Goal: Download file/media

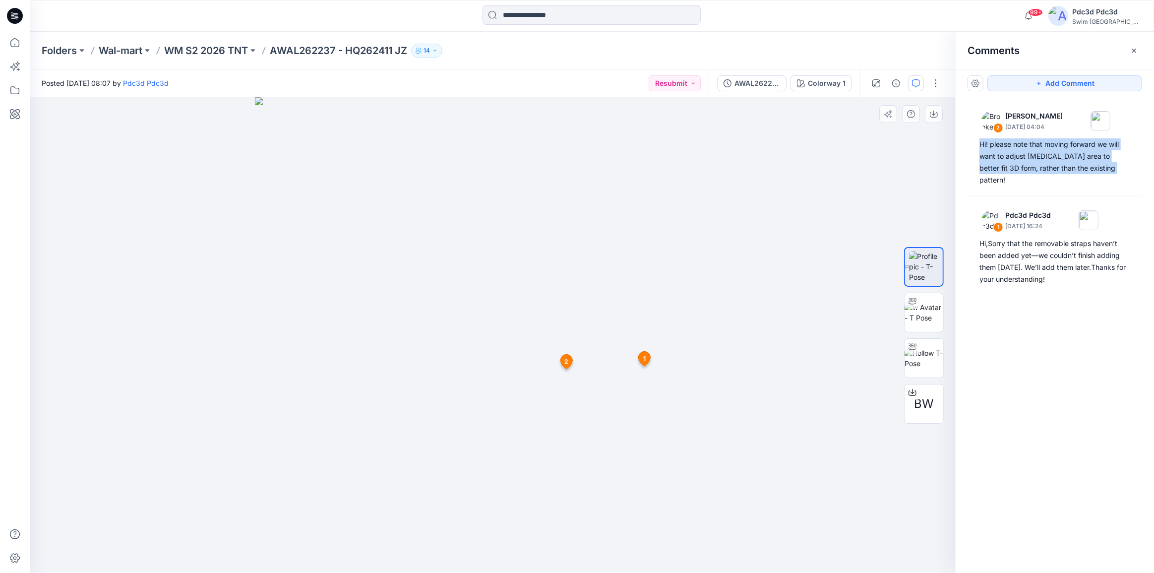
drag, startPoint x: 537, startPoint y: 537, endPoint x: 609, endPoint y: 537, distance: 71.9
click at [609, 537] on img at bounding box center [493, 335] width 476 height 476
click at [574, 536] on img at bounding box center [493, 335] width 476 height 476
click at [1062, 353] on div "2 [PERSON_NAME] [DATE] 04:04 Hi! please note that moving forward we will want t…" at bounding box center [1055, 316] width 198 height 439
click at [211, 48] on p "WM S2 2026 TNT" at bounding box center [206, 51] width 84 height 14
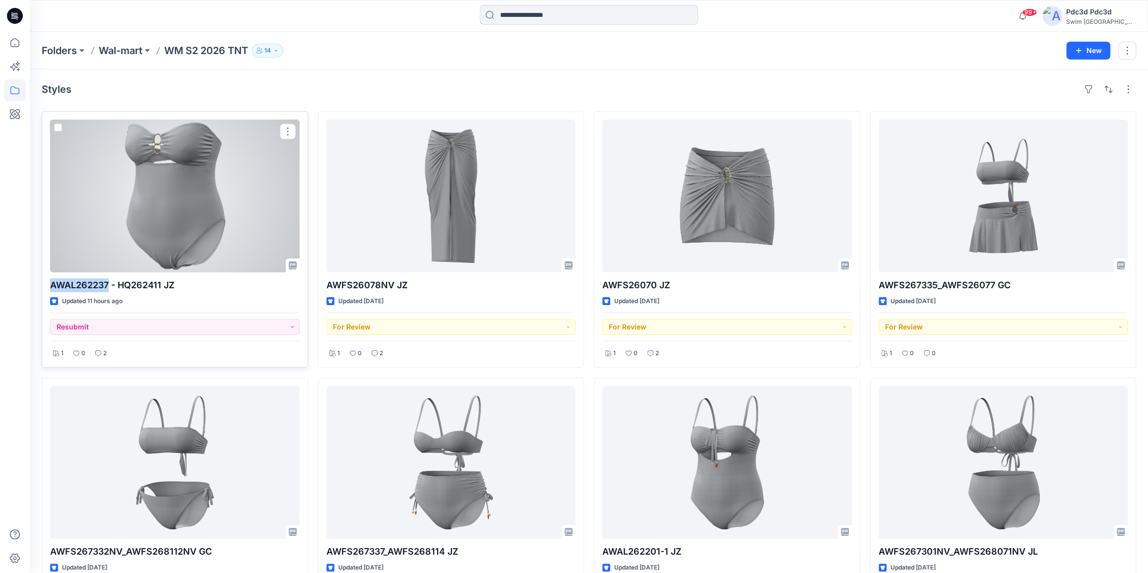
drag, startPoint x: 52, startPoint y: 284, endPoint x: 107, endPoint y: 284, distance: 55.5
click at [107, 284] on div "AWAL262237 - HQ262411 JZ Updated 11 hours ago Resubmit 1 0 2" at bounding box center [175, 239] width 266 height 256
copy p "AWAL262237"
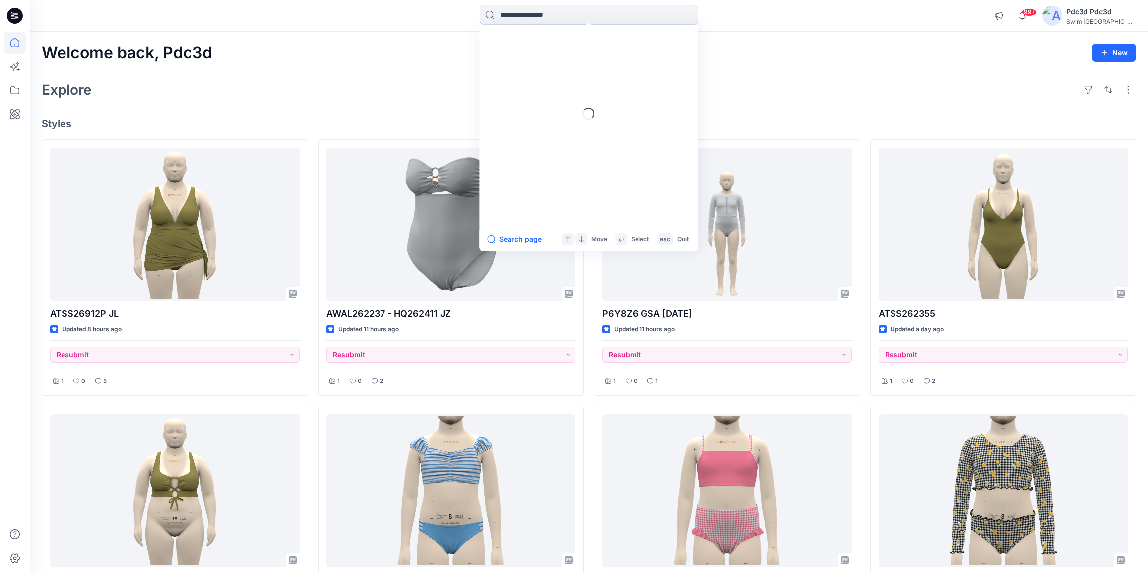
scroll to position [45, 0]
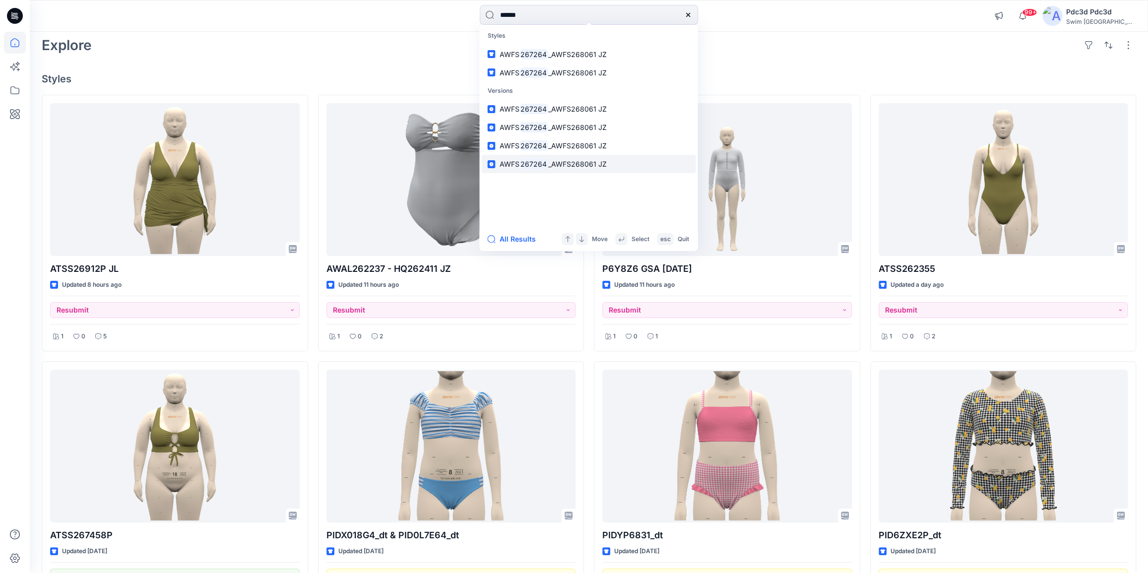
type input "******"
click at [562, 165] on span "_AWFS268061 JZ" at bounding box center [577, 164] width 59 height 8
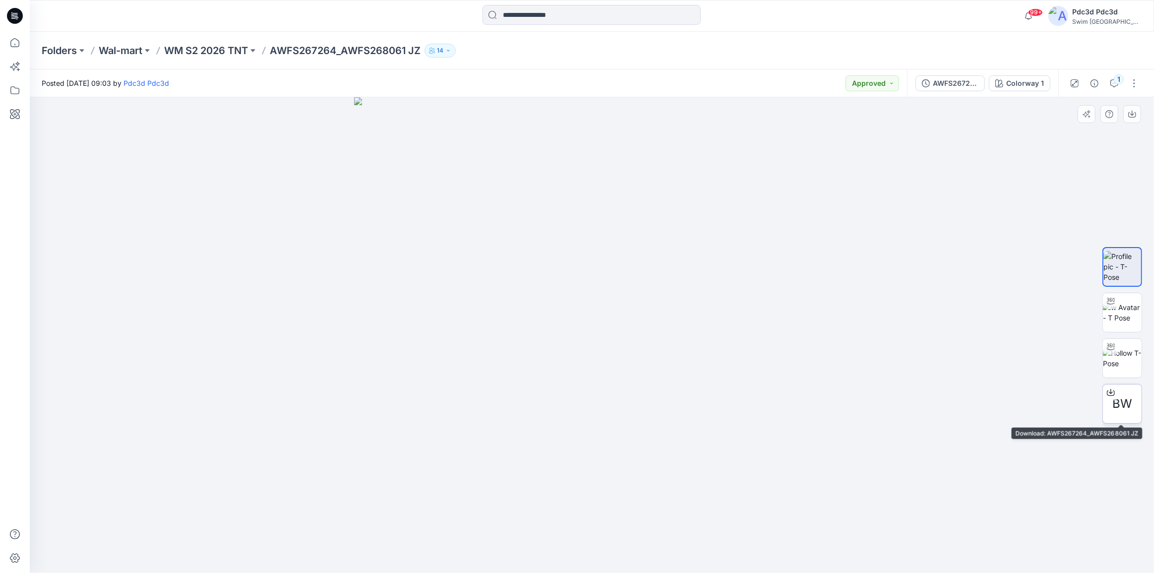
click at [1106, 391] on div at bounding box center [1111, 392] width 16 height 16
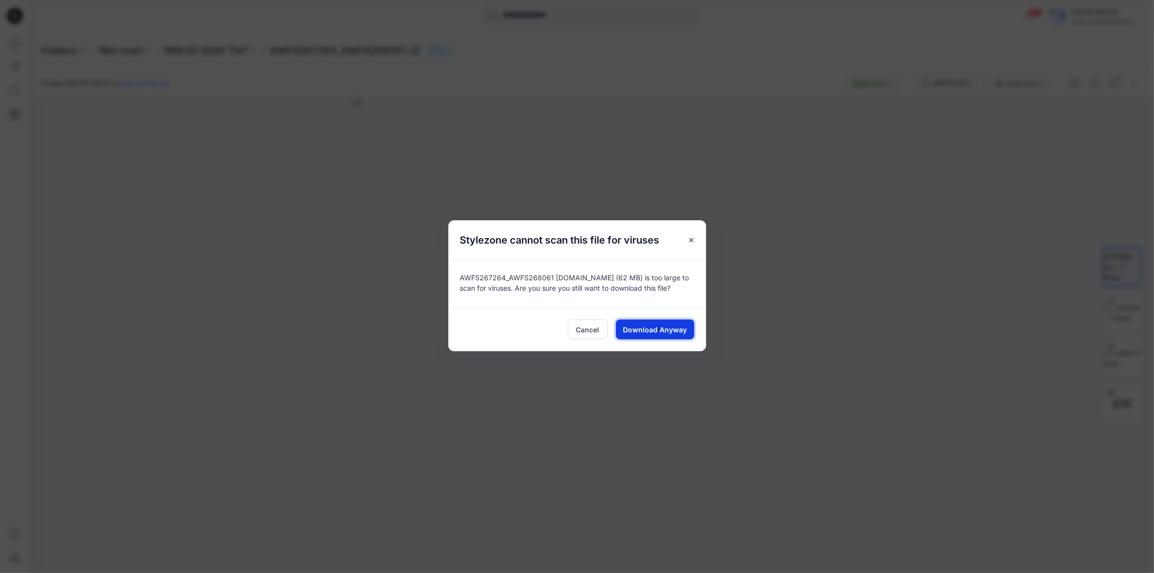
click at [662, 328] on span "Download Anyway" at bounding box center [655, 329] width 64 height 10
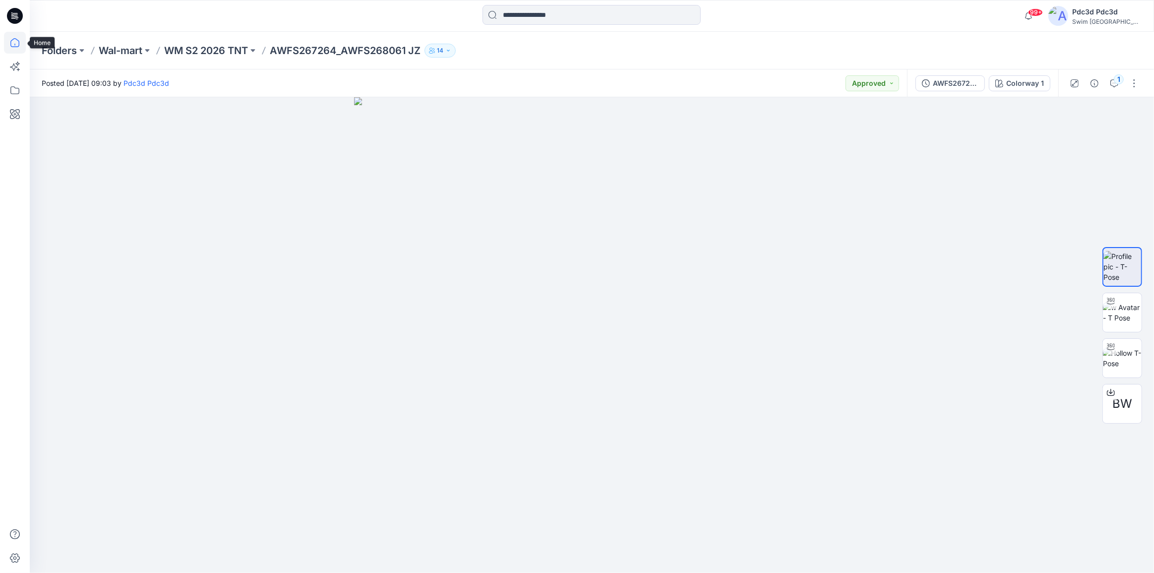
click at [9, 40] on icon at bounding box center [15, 43] width 22 height 22
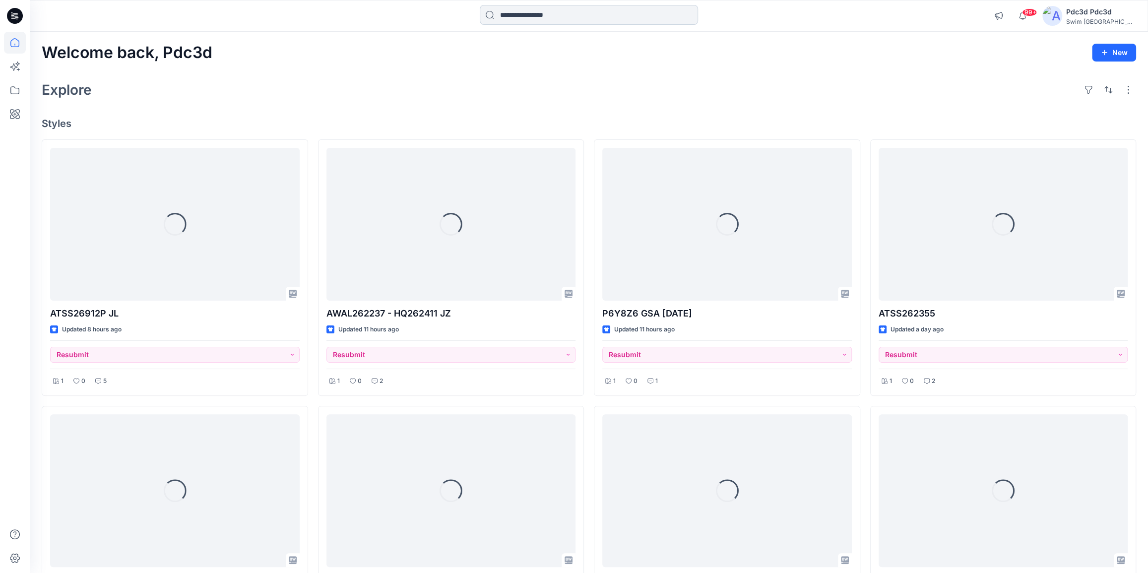
click at [511, 13] on input at bounding box center [589, 15] width 218 height 20
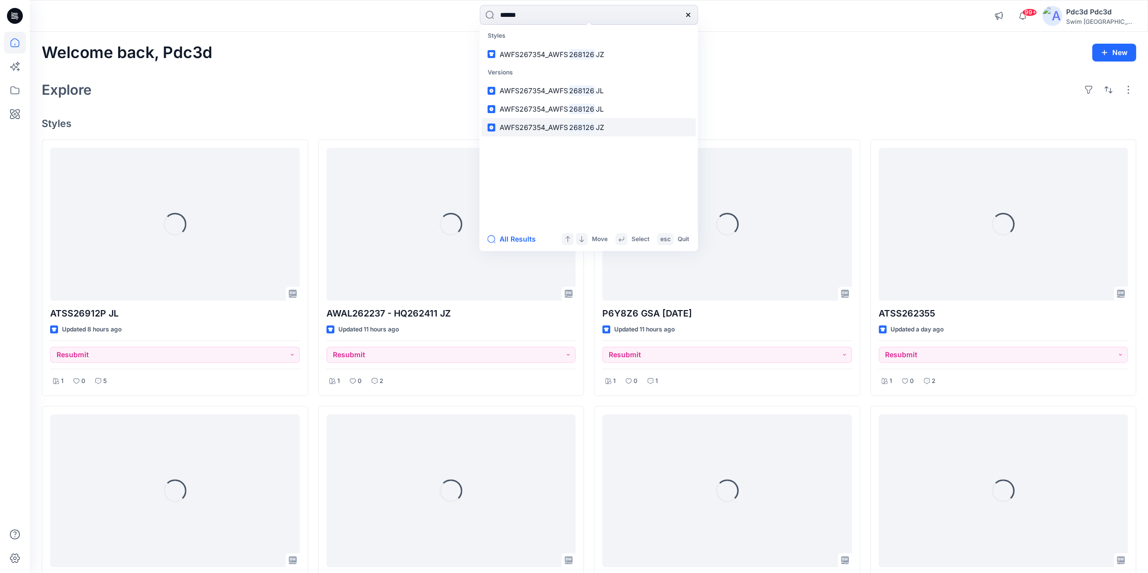
type input "******"
click at [581, 129] on mark "268126" at bounding box center [581, 126] width 28 height 11
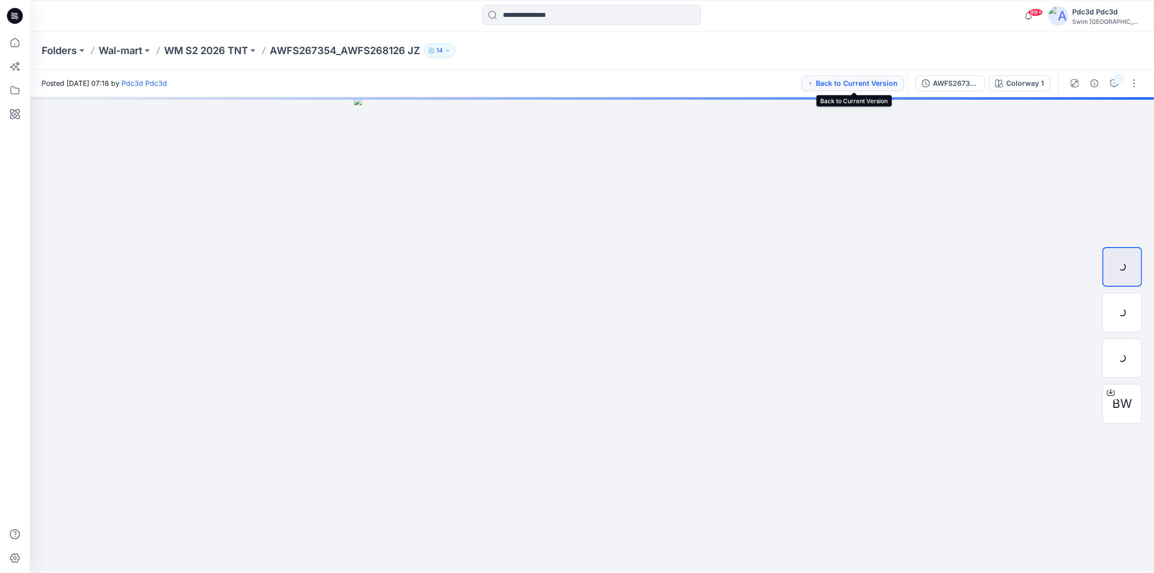
click at [837, 81] on button "Back to Current Version" at bounding box center [852, 83] width 103 height 16
click at [1109, 392] on icon at bounding box center [1111, 390] width 4 height 5
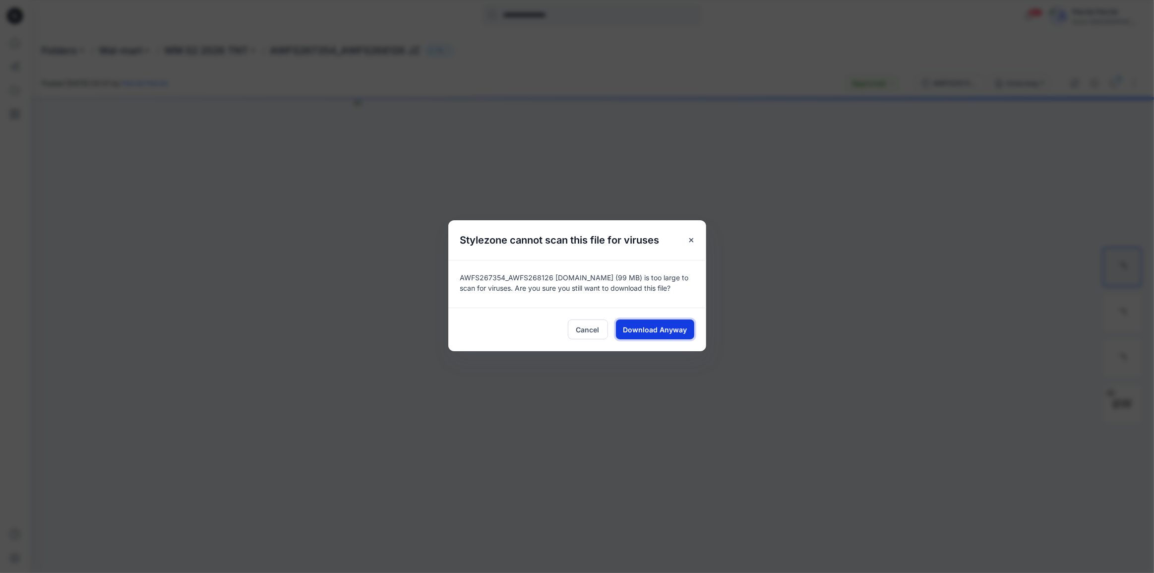
click at [662, 325] on span "Download Anyway" at bounding box center [655, 329] width 64 height 10
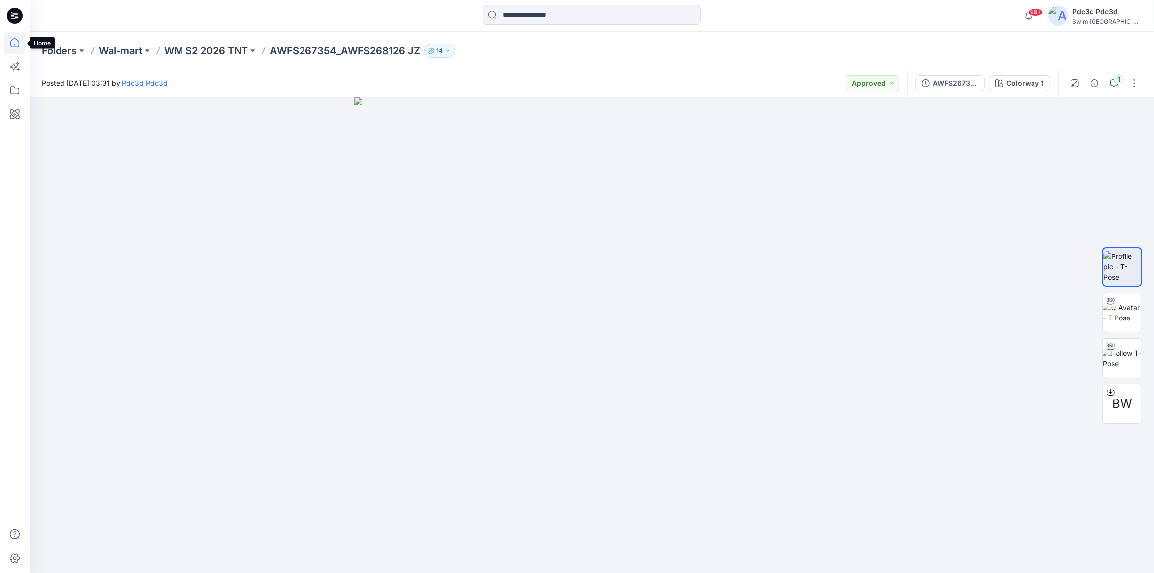
drag, startPoint x: 18, startPoint y: 45, endPoint x: 23, endPoint y: 51, distance: 8.4
click at [17, 44] on icon at bounding box center [15, 43] width 22 height 22
